Goal: Task Accomplishment & Management: Manage account settings

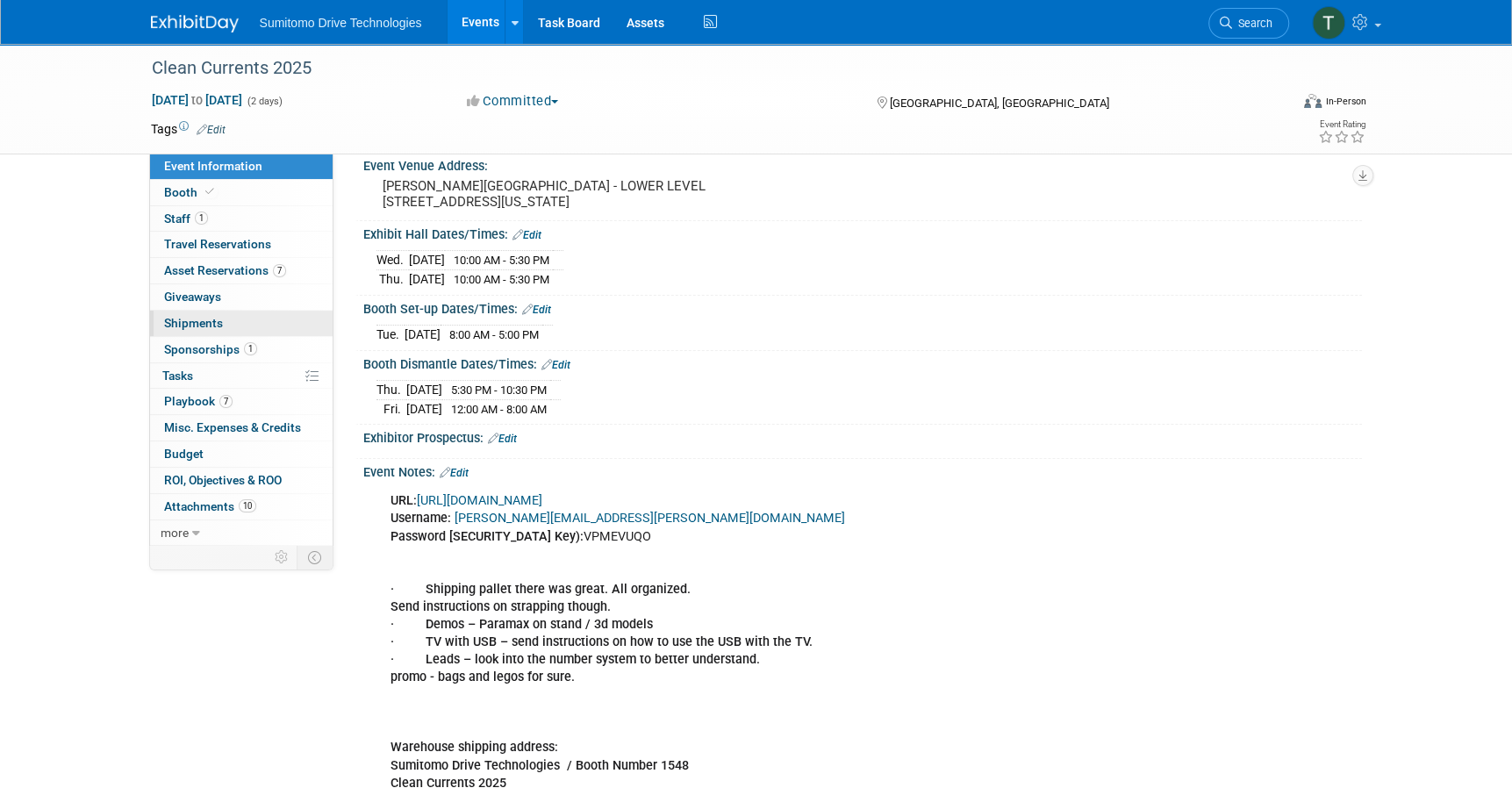
click at [206, 328] on span "Shipments 0" at bounding box center [193, 322] width 59 height 14
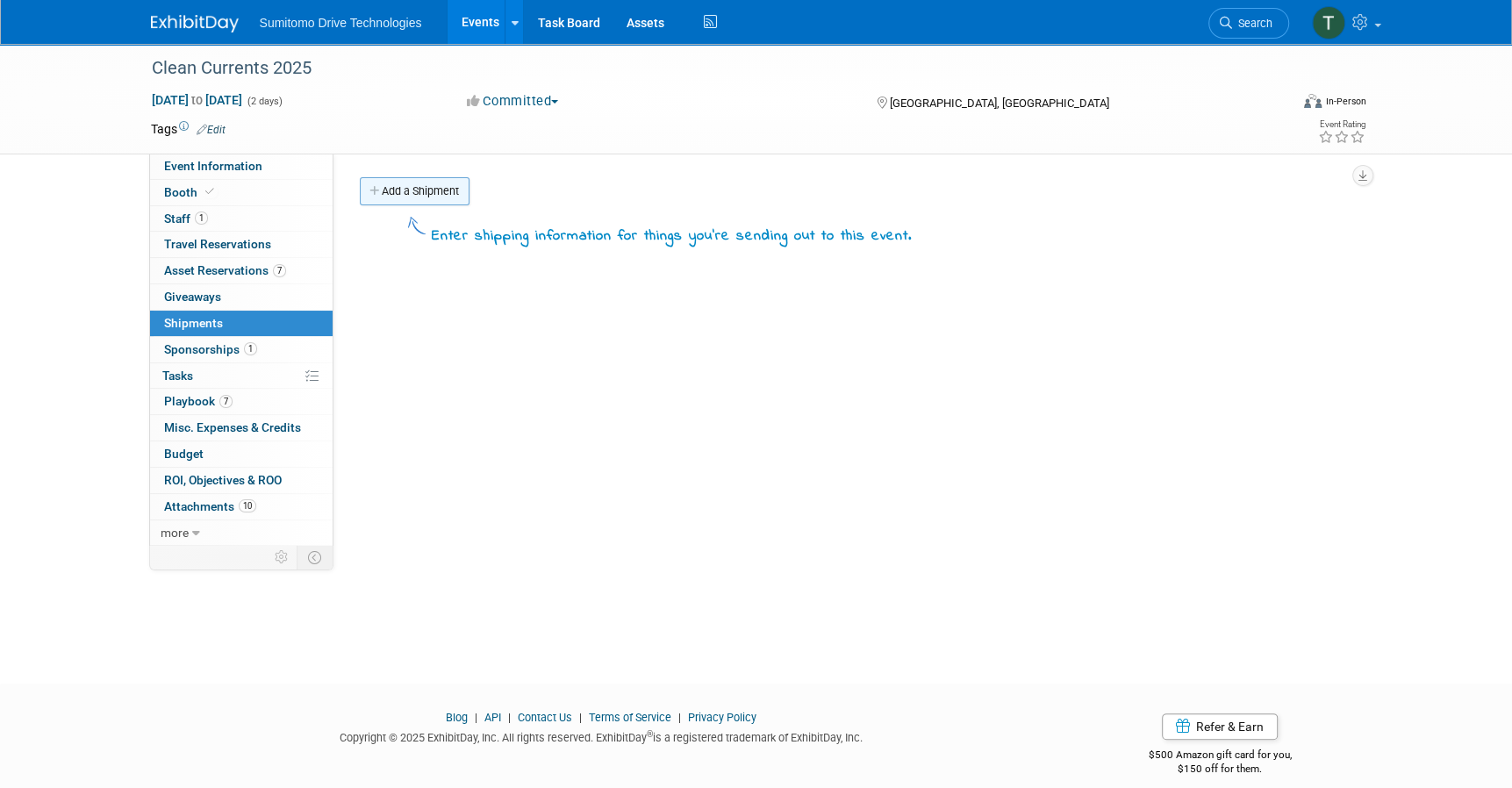
click at [426, 192] on link "Add a Shipment" at bounding box center [414, 192] width 110 height 28
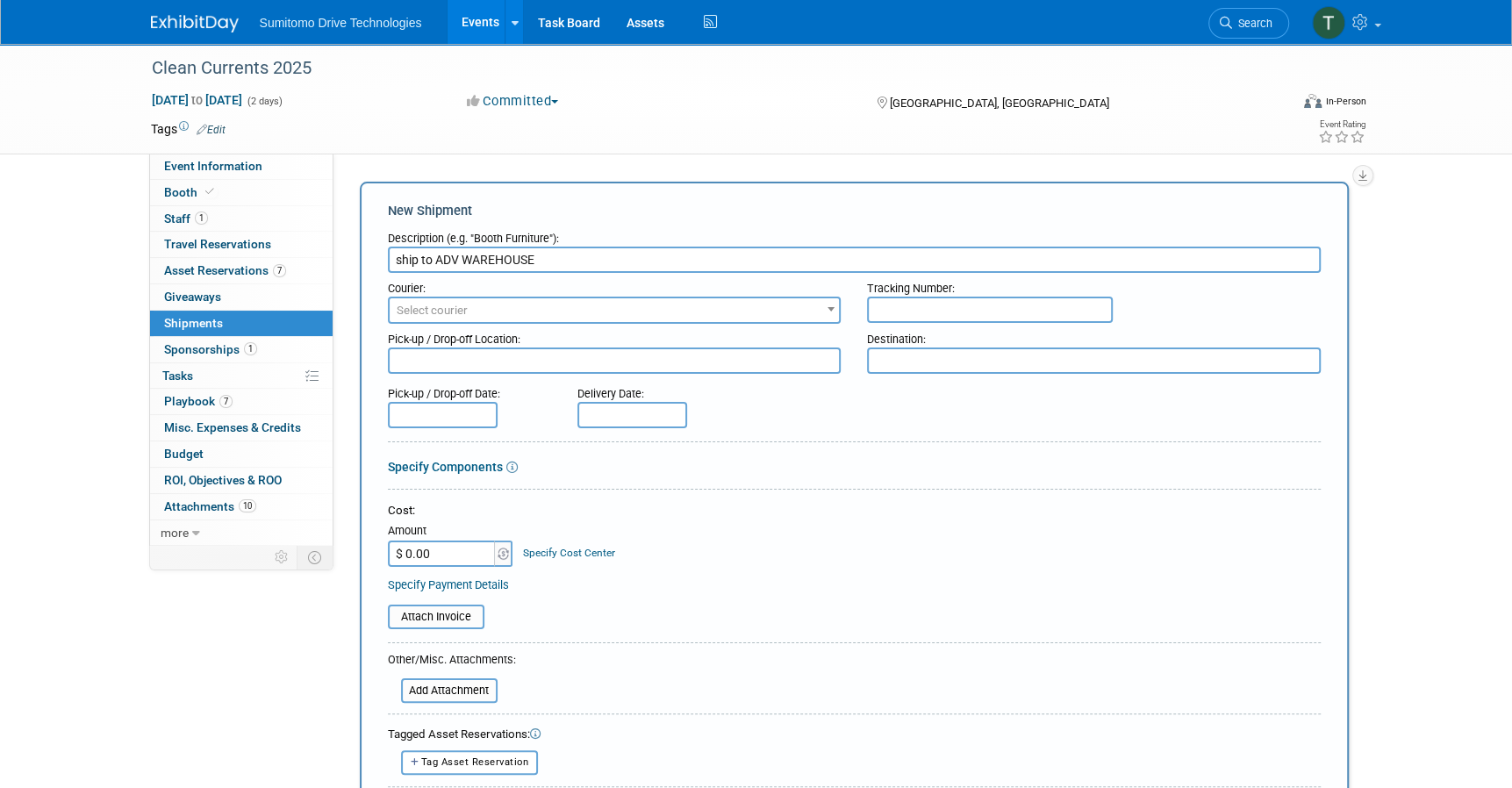
type input "ship to ADV WAREHOUSE"
click at [943, 305] on input "text" at bounding box center [989, 310] width 246 height 27
click at [1130, 291] on div "Tracking Number:" at bounding box center [1093, 284] width 453 height 24
click at [983, 309] on input "text" at bounding box center [989, 310] width 246 height 27
paste input "#601-082646"
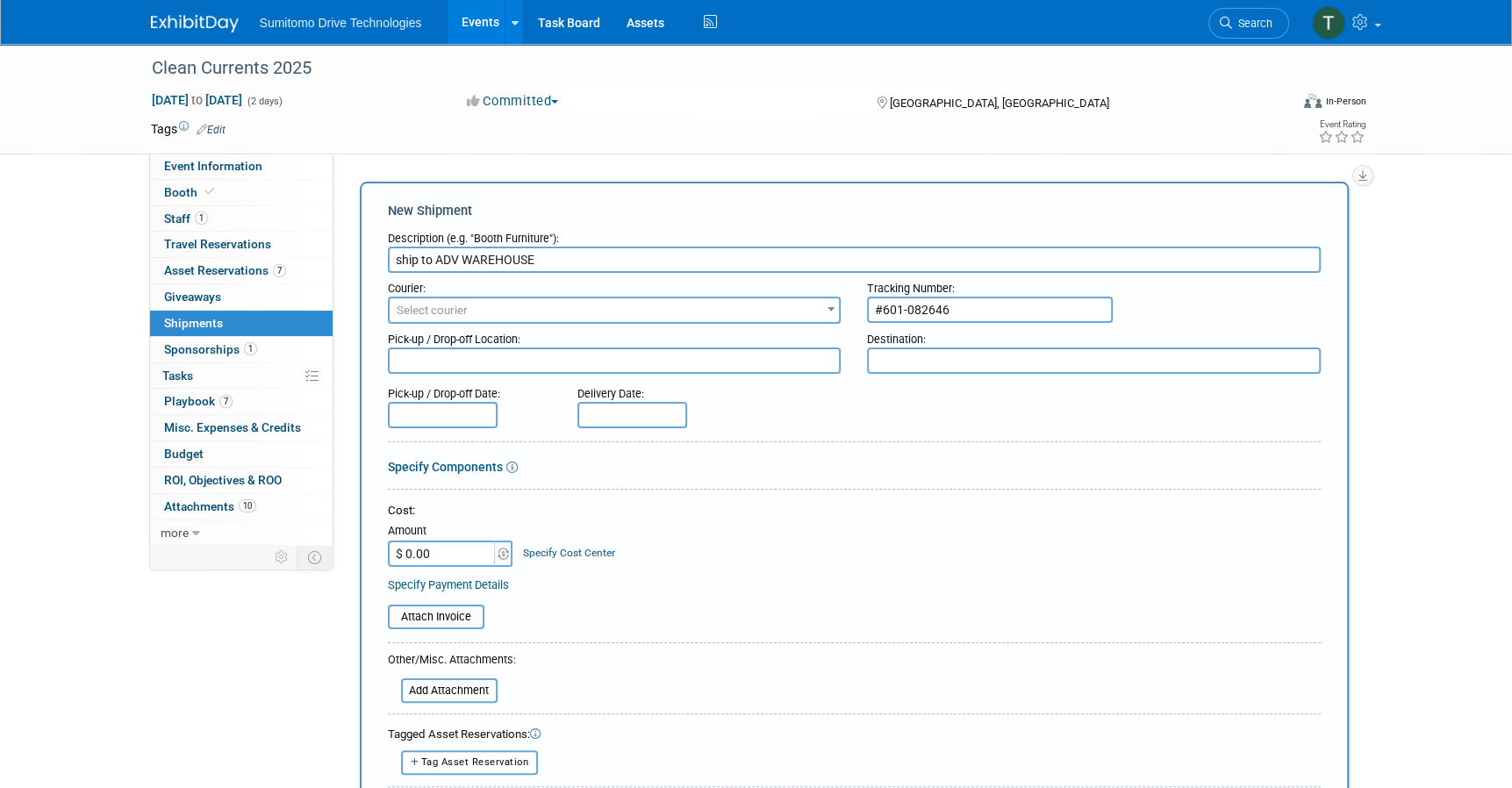
type input "#601-082646"
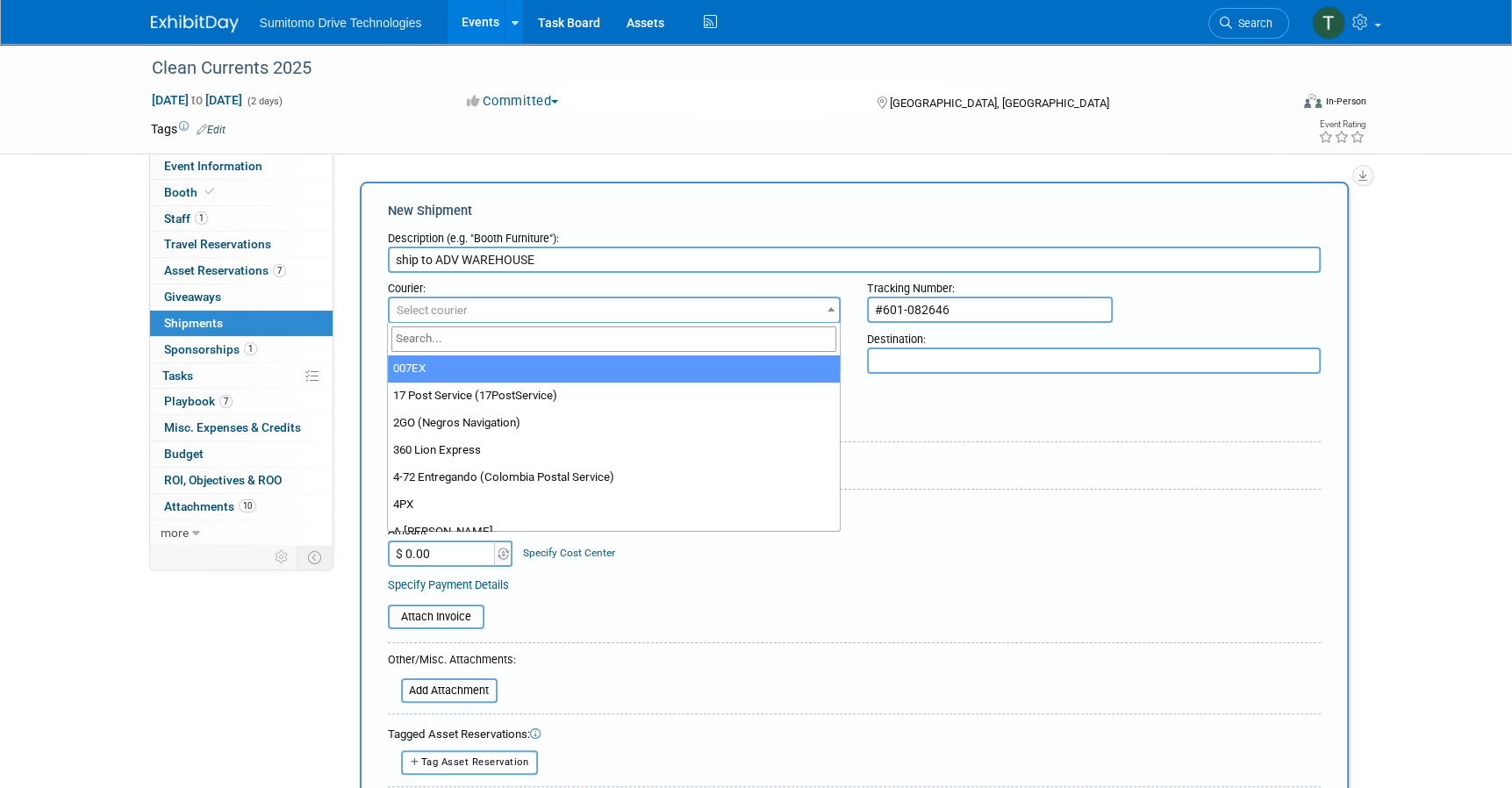
click at [582, 308] on span "Select courier" at bounding box center [614, 311] width 450 height 25
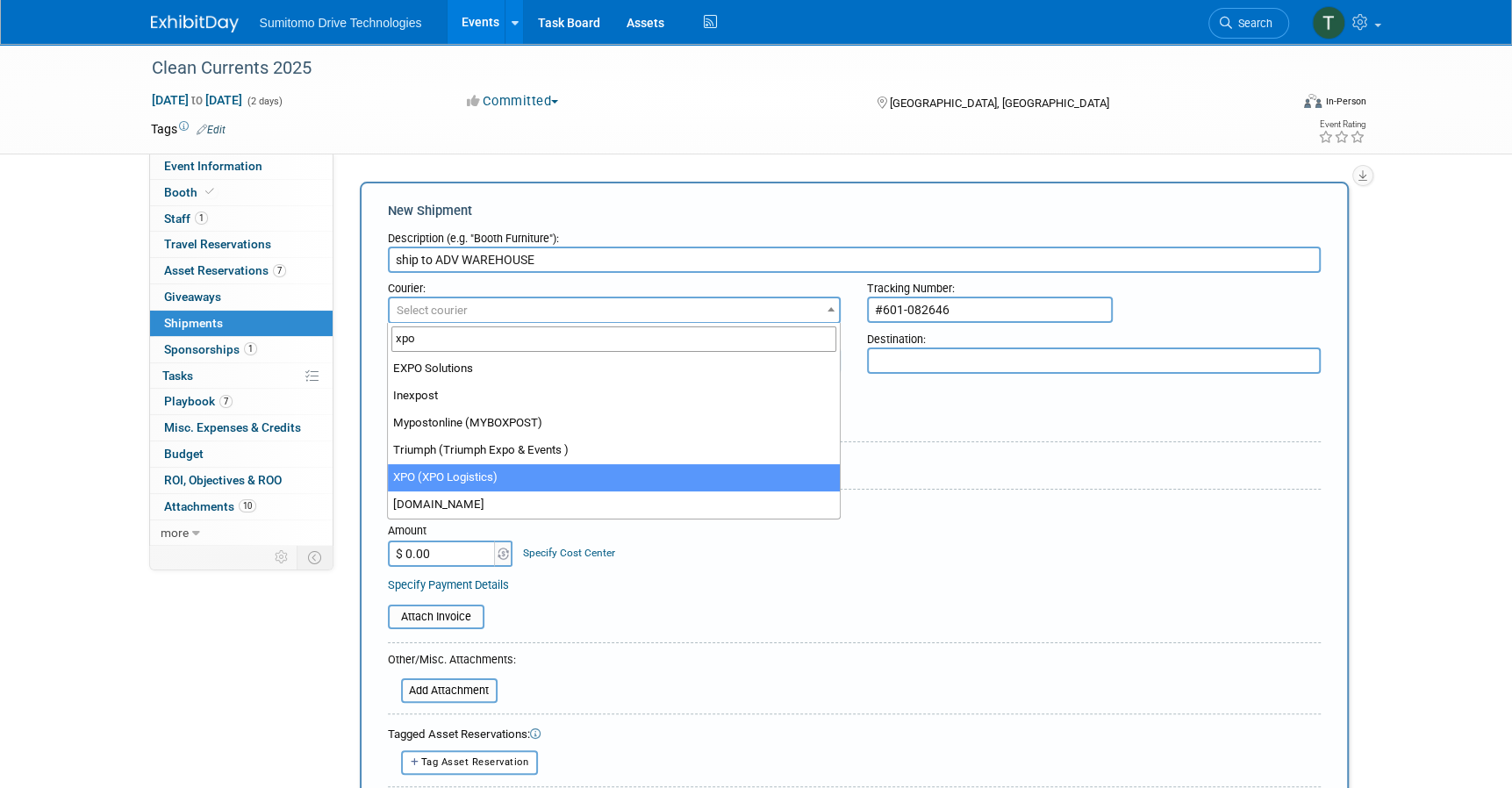
type input "xpo"
select select "591"
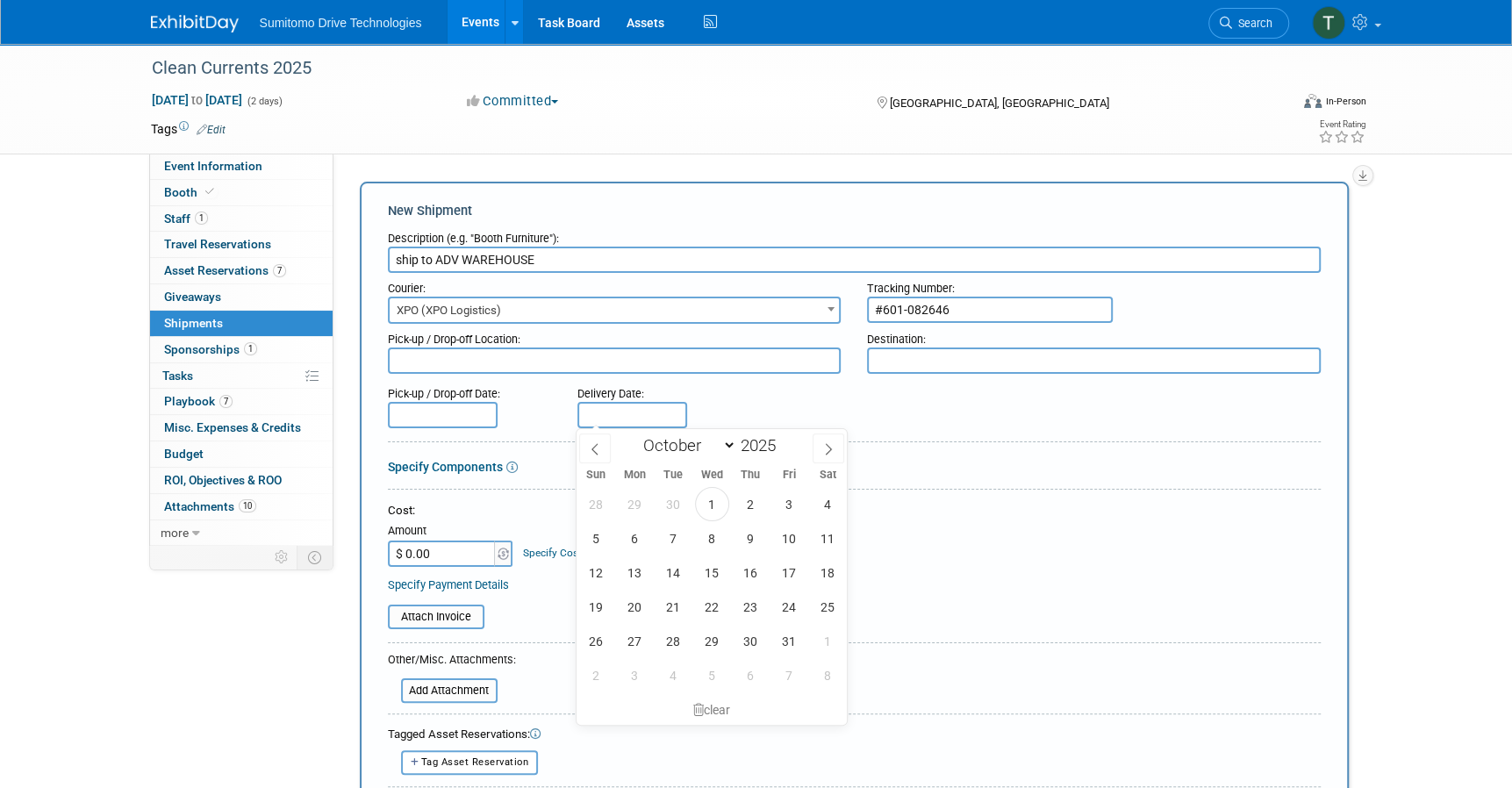
click at [590, 416] on input "text" at bounding box center [632, 415] width 110 height 27
click at [670, 539] on span "7" at bounding box center [673, 539] width 34 height 34
type input "[DATE]"
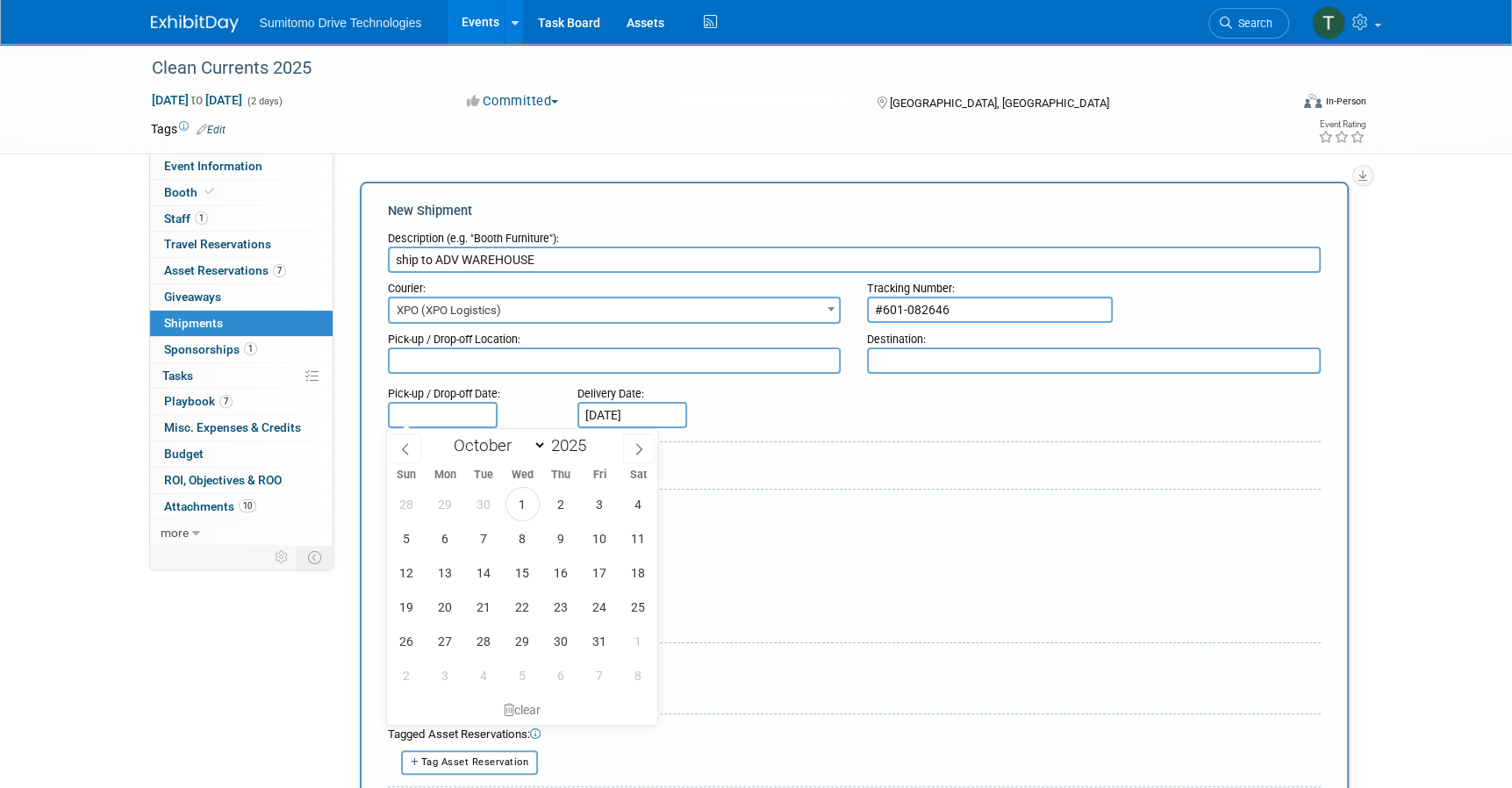
click at [465, 418] on input "text" at bounding box center [443, 415] width 110 height 27
click at [590, 491] on span "3" at bounding box center [599, 504] width 34 height 34
type input "[DATE]"
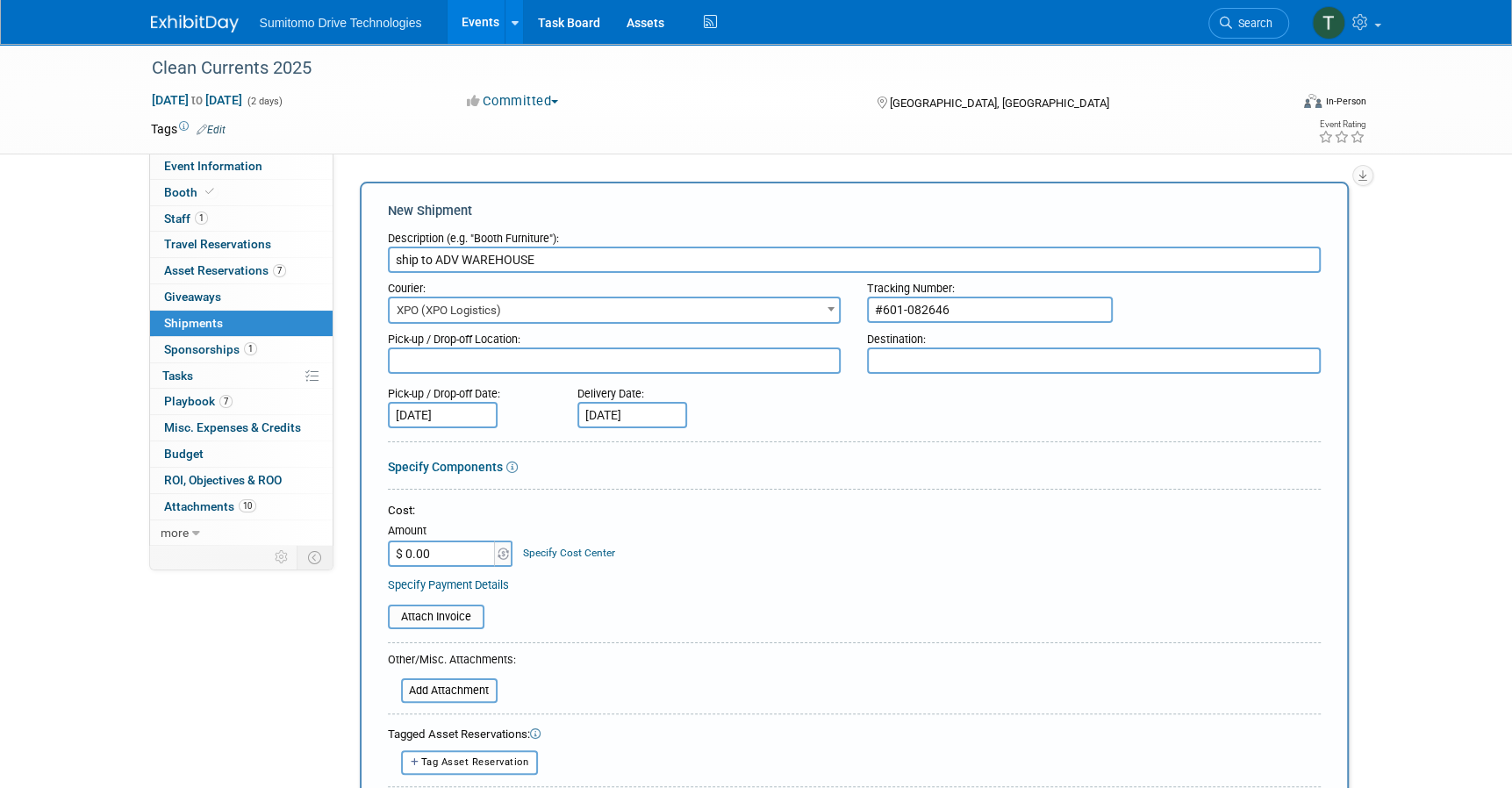
click at [679, 365] on textarea at bounding box center [614, 360] width 453 height 27
type textarea "chesapeake"
click at [950, 357] on textarea at bounding box center [1093, 360] width 453 height 27
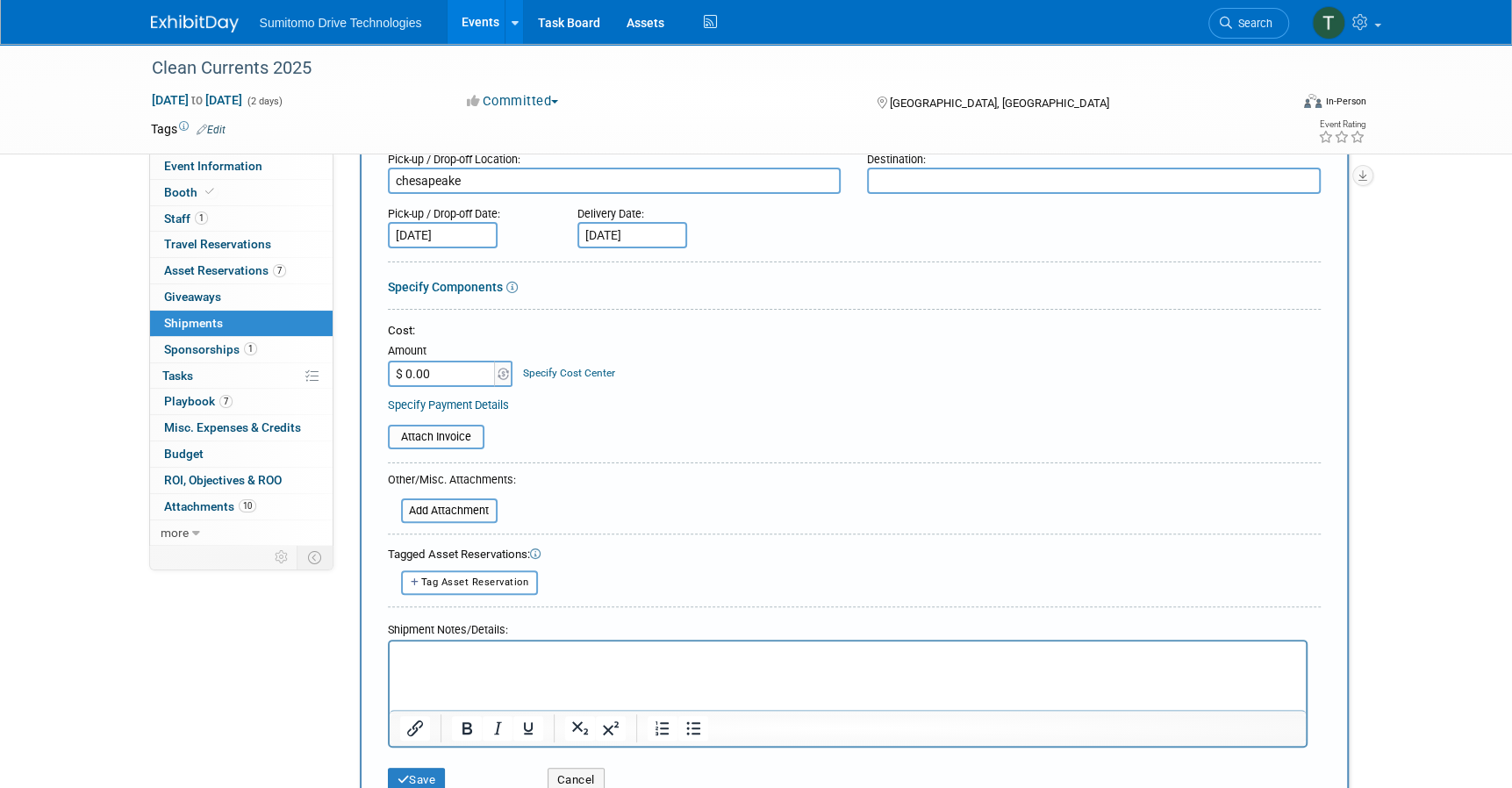
scroll to position [255, 0]
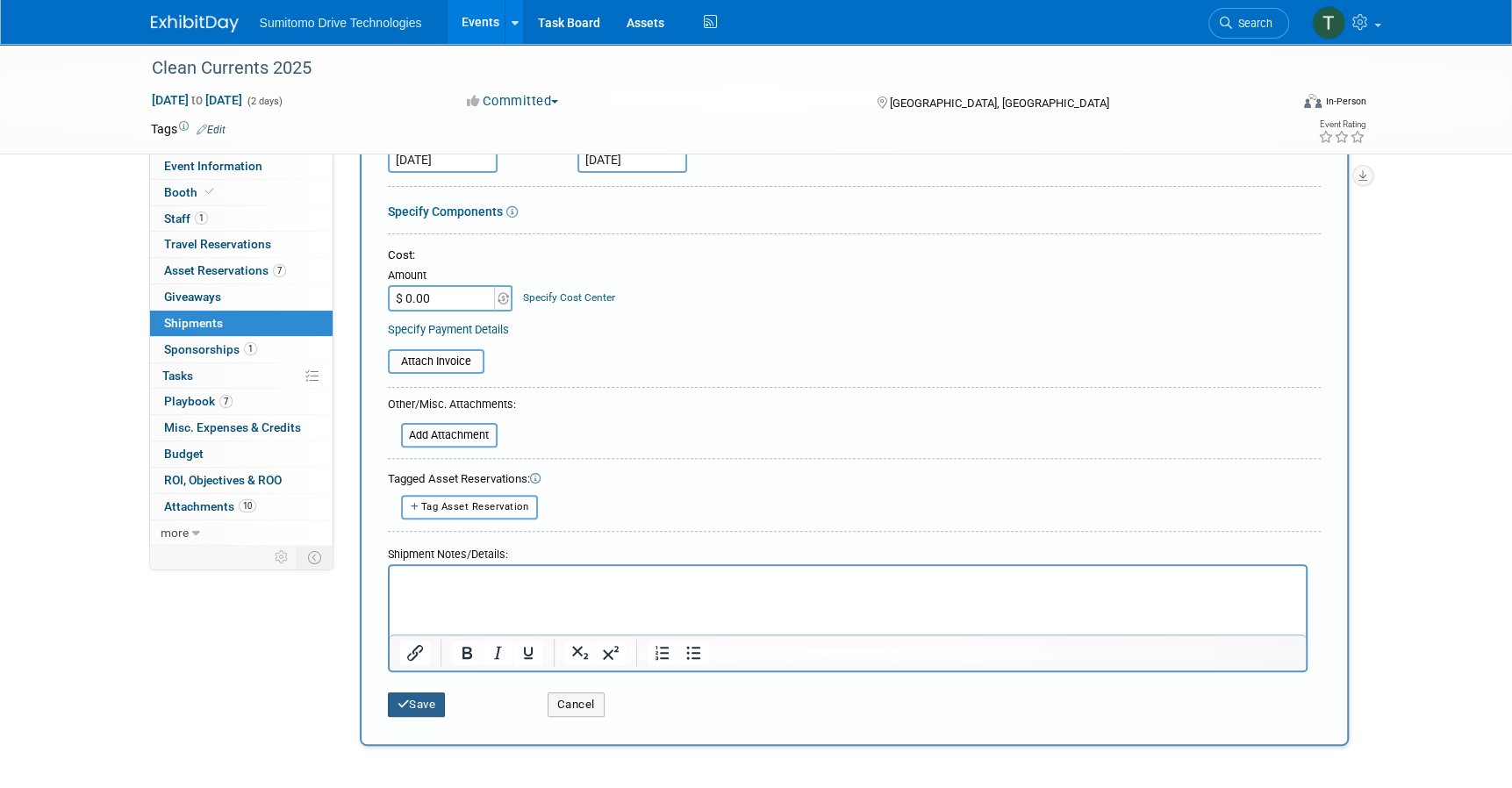
click at [423, 705] on button "Save" at bounding box center [416, 705] width 58 height 25
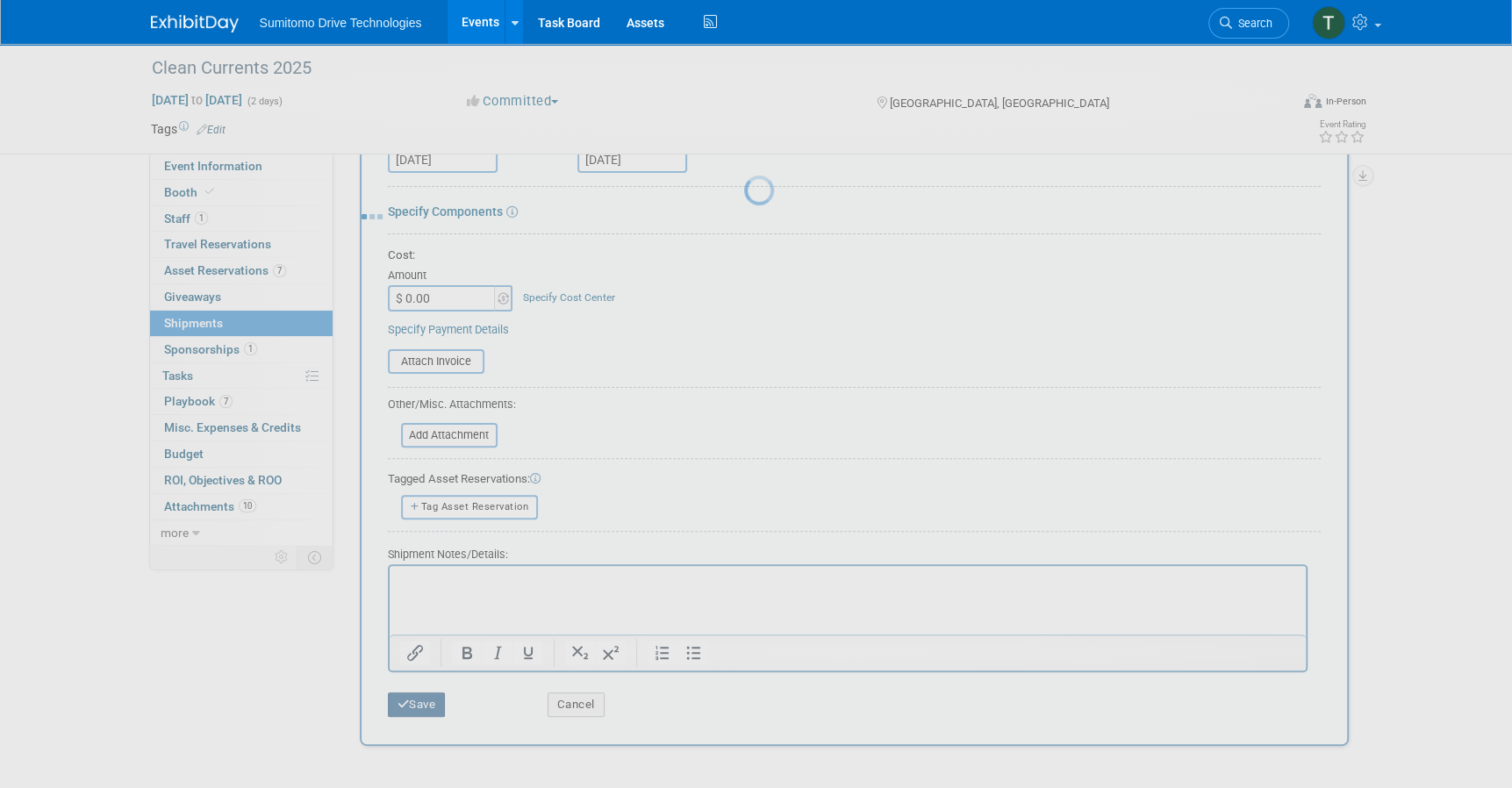
scroll to position [18, 0]
